Goal: Information Seeking & Learning: Check status

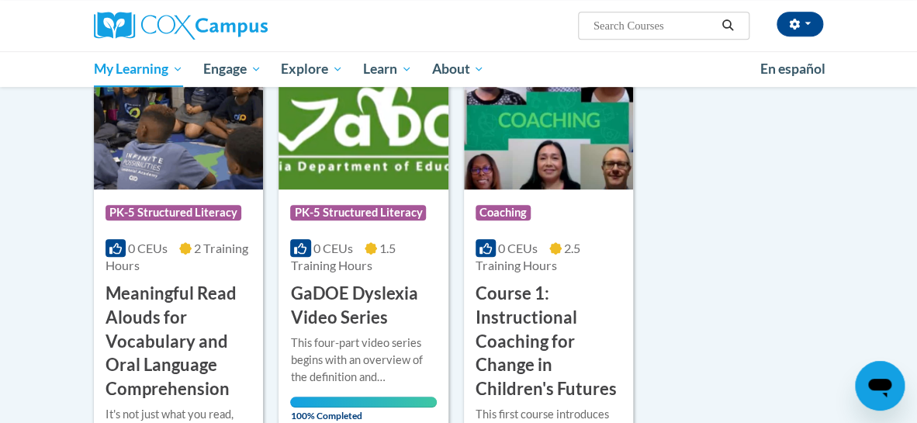
scroll to position [251, 0]
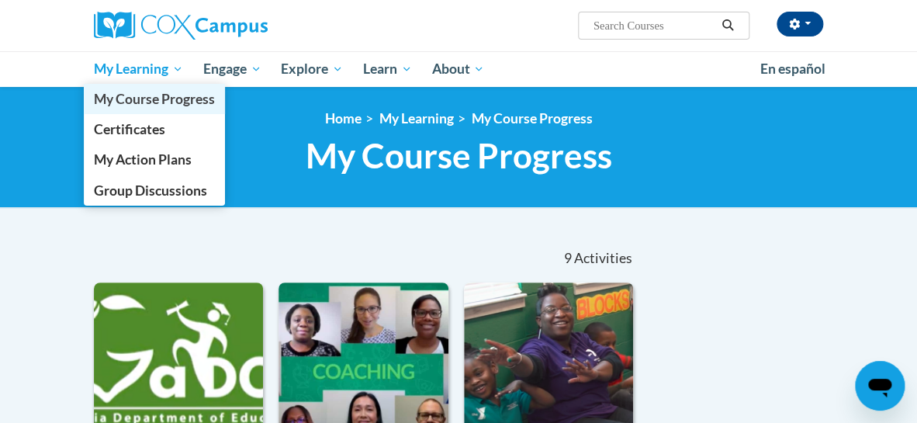
click at [159, 92] on span "My Course Progress" at bounding box center [154, 99] width 121 height 16
